Goal: Task Accomplishment & Management: Use online tool/utility

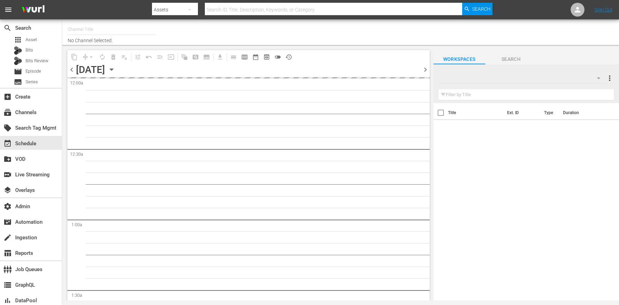
type input "Dr. [PERSON_NAME] (1805)"
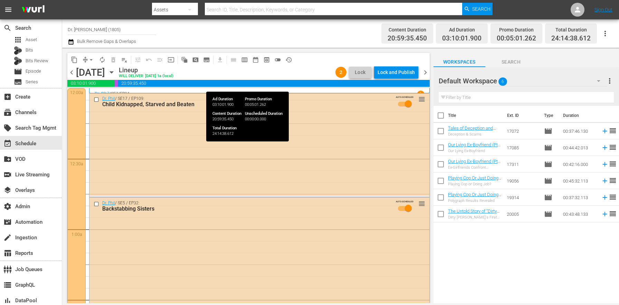
click at [390, 74] on div "Lock and Publish" at bounding box center [395, 72] width 37 height 12
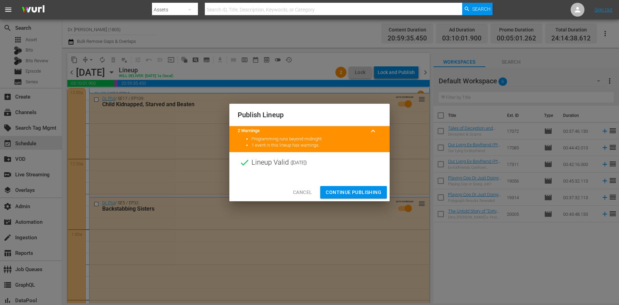
drag, startPoint x: 353, startPoint y: 190, endPoint x: 342, endPoint y: 171, distance: 21.6
click at [353, 190] on span "Continue Publishing" at bounding box center [354, 192] width 56 height 9
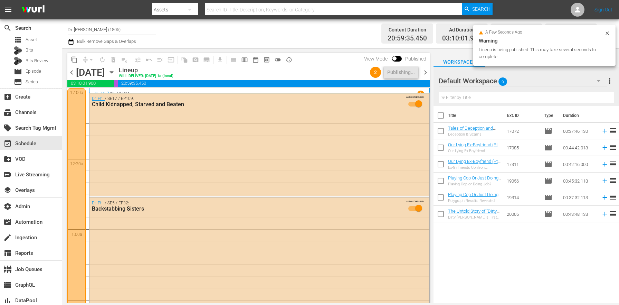
click at [277, 62] on span "toggle_off" at bounding box center [277, 59] width 7 height 7
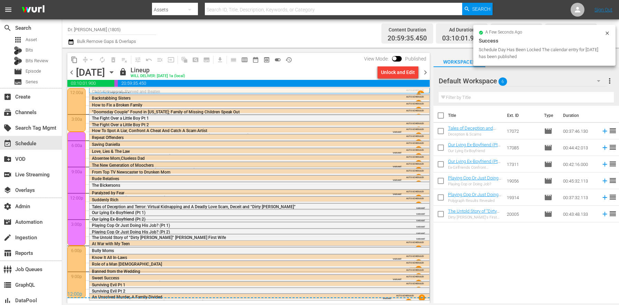
click at [425, 70] on span "chevron_right" at bounding box center [425, 72] width 9 height 9
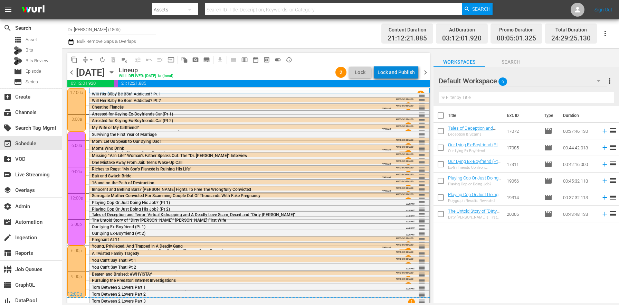
click at [410, 73] on div "Lock and Publish" at bounding box center [395, 72] width 37 height 12
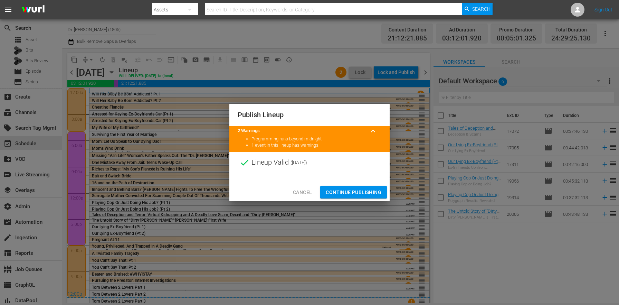
click at [365, 190] on span "Continue Publishing" at bounding box center [354, 192] width 56 height 9
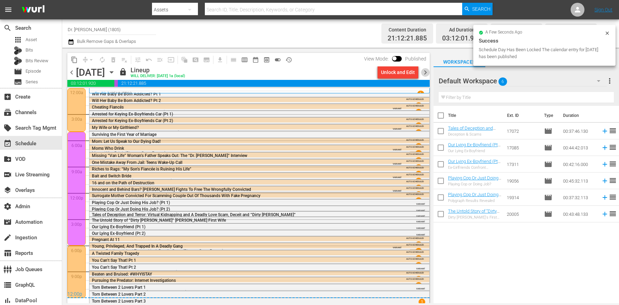
click at [425, 73] on span "chevron_right" at bounding box center [425, 72] width 9 height 9
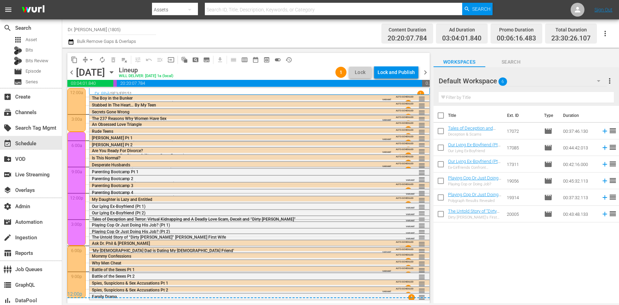
click at [416, 73] on button "Lock and Publish" at bounding box center [396, 72] width 44 height 12
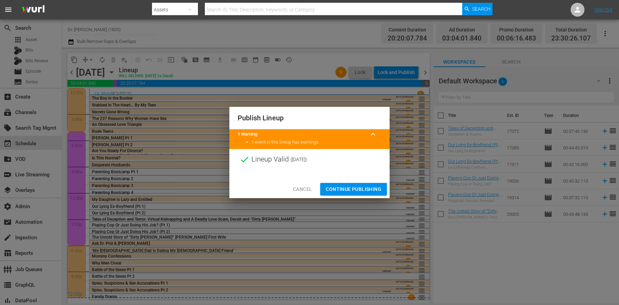
click at [372, 190] on span "Continue Publishing" at bounding box center [354, 189] width 56 height 9
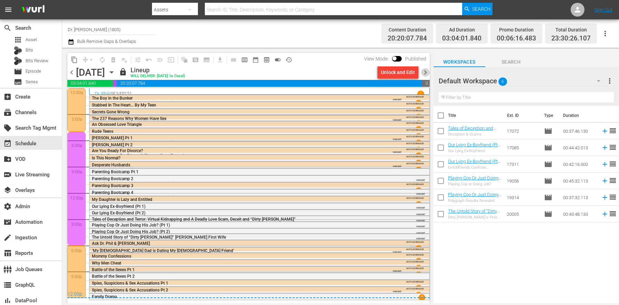
click at [422, 72] on span "chevron_right" at bounding box center [425, 72] width 9 height 9
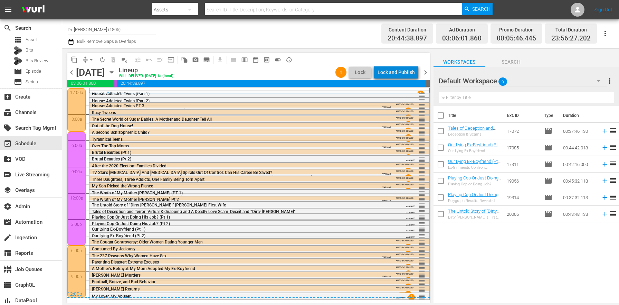
click at [403, 74] on div "Lock and Publish" at bounding box center [395, 72] width 37 height 12
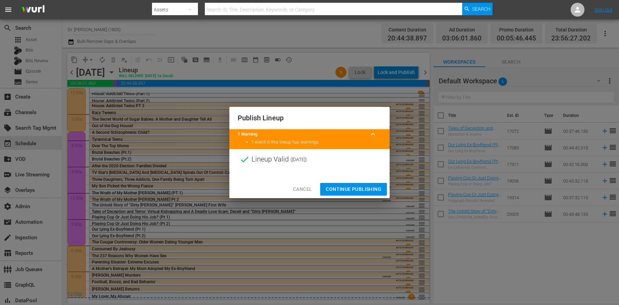
click at [364, 190] on span "Continue Publishing" at bounding box center [354, 189] width 56 height 9
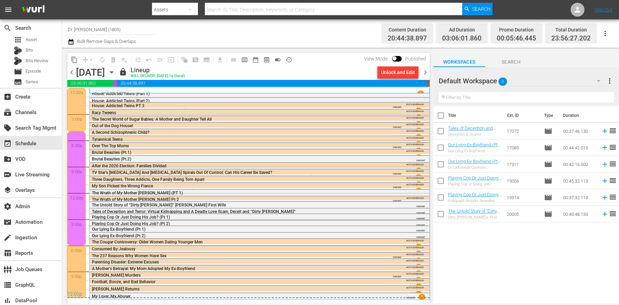
click at [427, 71] on span "chevron_right" at bounding box center [425, 72] width 9 height 9
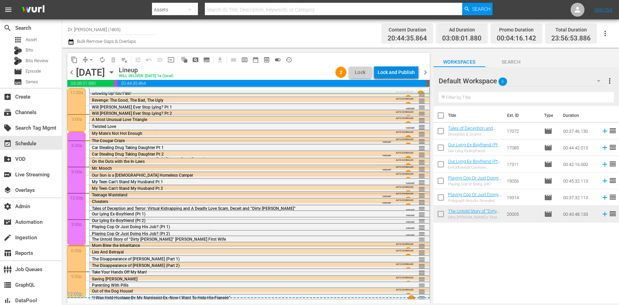
click at [410, 74] on div "Lock and Publish" at bounding box center [395, 72] width 37 height 12
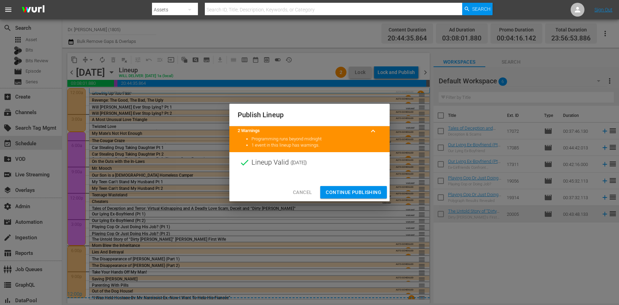
click at [371, 188] on span "Continue Publishing" at bounding box center [354, 192] width 56 height 9
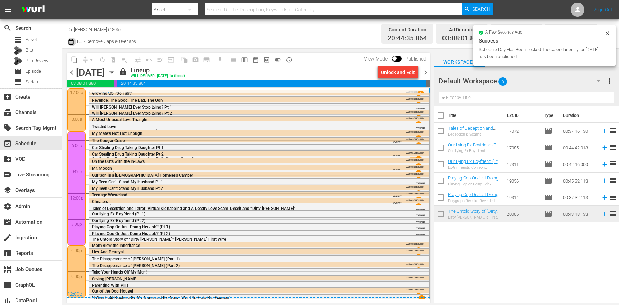
click at [69, 41] on icon "button" at bounding box center [70, 42] width 5 height 6
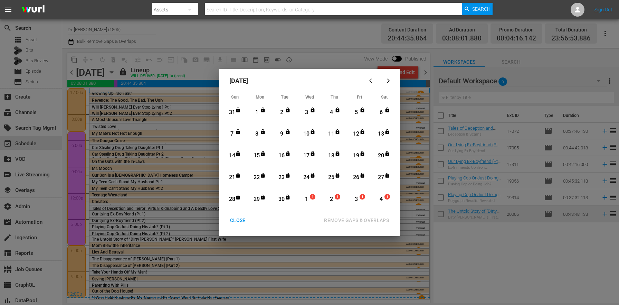
click at [242, 224] on div "CLOSE" at bounding box center [237, 220] width 27 height 9
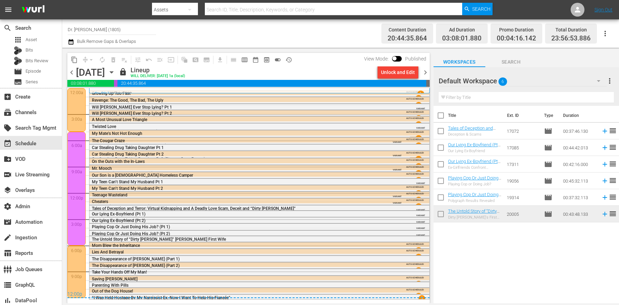
click at [425, 74] on span "chevron_right" at bounding box center [425, 72] width 9 height 9
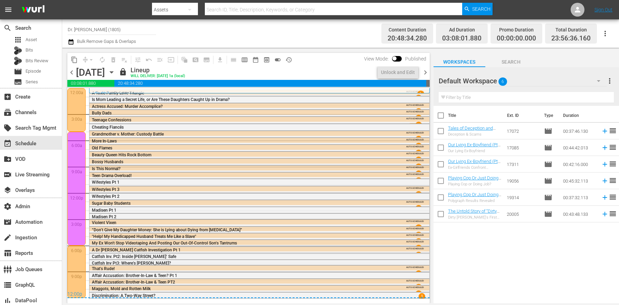
click at [113, 73] on icon "button" at bounding box center [111, 72] width 3 height 2
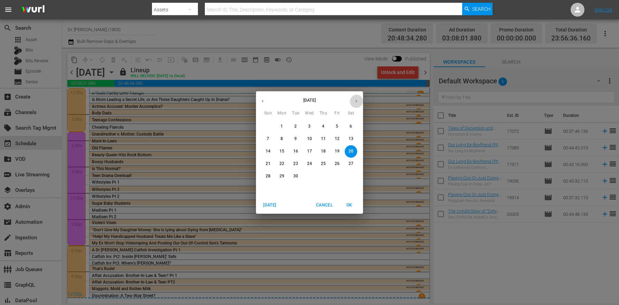
click at [358, 99] on icon "button" at bounding box center [356, 100] width 5 height 5
click at [310, 125] on p "1" at bounding box center [309, 126] width 2 height 6
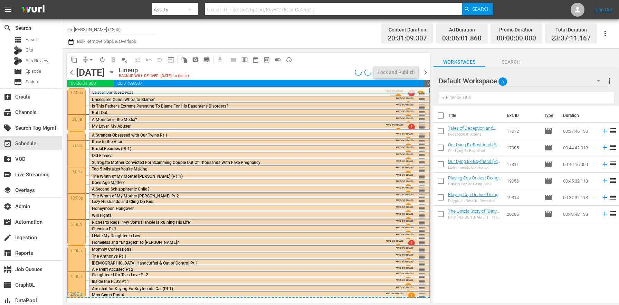
click at [82, 110] on div at bounding box center [76, 110] width 18 height 44
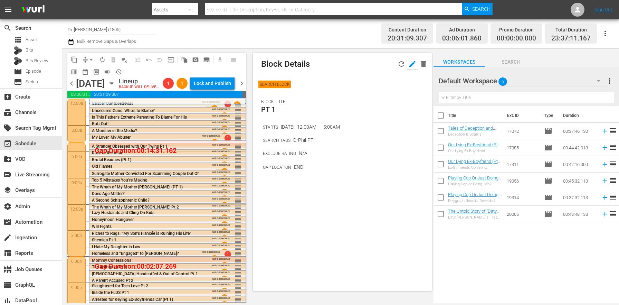
click at [412, 63] on icon "button" at bounding box center [412, 64] width 6 height 6
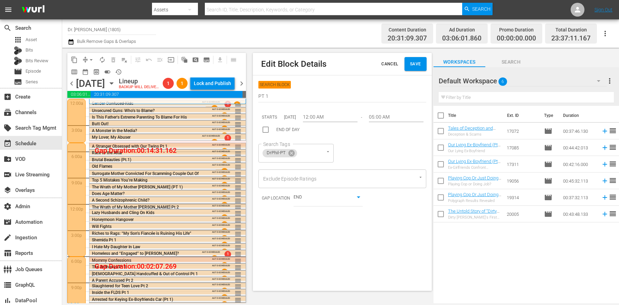
click at [418, 69] on button "Save" at bounding box center [415, 64] width 22 height 14
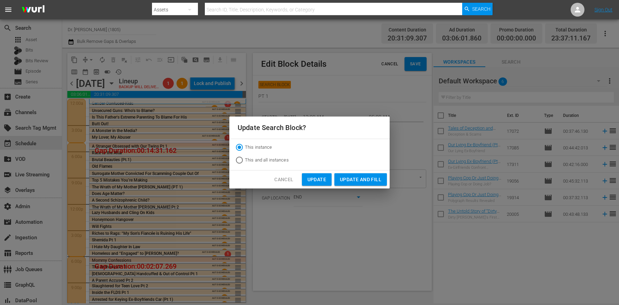
click at [265, 161] on span "This and all instances" at bounding box center [267, 159] width 44 height 7
click at [245, 161] on input "This and all instances" at bounding box center [239, 161] width 11 height 11
radio input "true"
click at [371, 179] on span "Update and Fill" at bounding box center [360, 179] width 41 height 9
